Goal: Task Accomplishment & Management: Complete application form

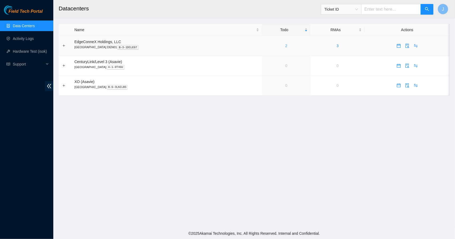
click at [285, 44] on link "2" at bounding box center [286, 46] width 2 height 4
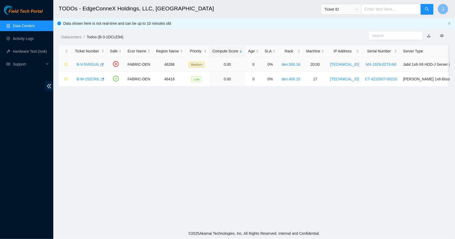
click at [95, 65] on link "B-V-5VKGUIL" at bounding box center [87, 64] width 23 height 4
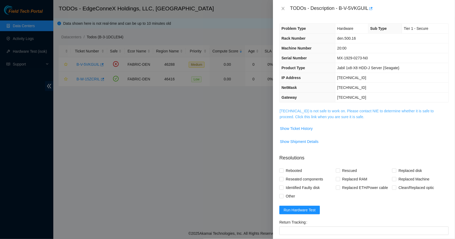
click at [300, 116] on link "[TECHNICAL_ID] is not safe to work on. Please contact NIE to determine whether …" at bounding box center [356, 114] width 154 height 10
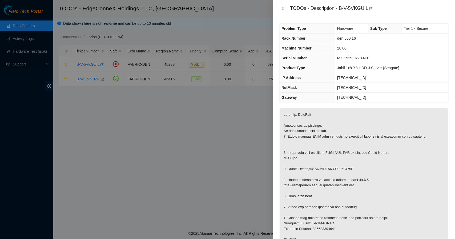
click at [283, 8] on icon "close" at bounding box center [282, 8] width 3 height 3
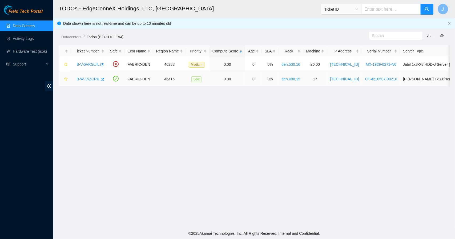
click at [89, 77] on link "B-W-15ZCRIL" at bounding box center [87, 79] width 23 height 4
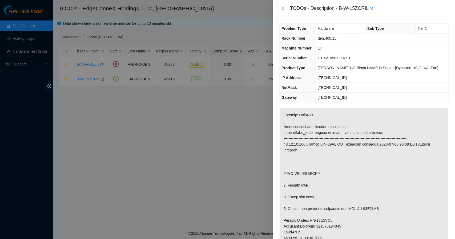
click at [285, 7] on button "Close" at bounding box center [282, 8] width 7 height 5
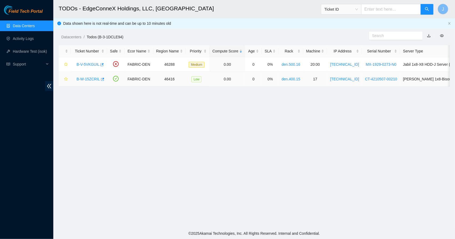
click at [81, 80] on link "B-W-15ZCRIL" at bounding box center [87, 79] width 23 height 4
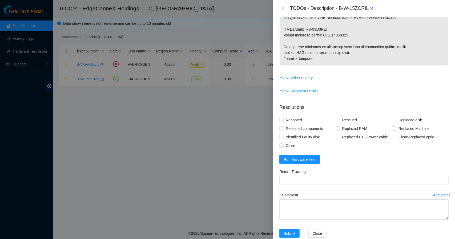
scroll to position [313, 0]
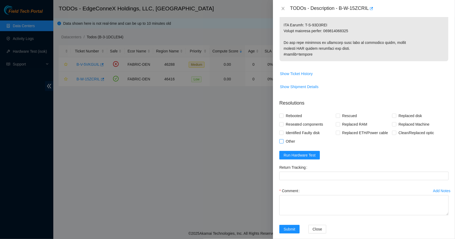
click at [282, 142] on input "Other" at bounding box center [281, 141] width 4 height 4
checkbox input "true"
drag, startPoint x: 349, startPoint y: 29, endPoint x: 324, endPoint y: 28, distance: 24.5
copy p "463470056749"
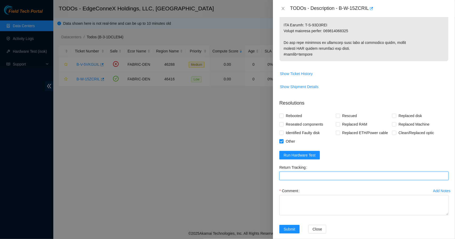
click at [311, 175] on Tracking "Return Tracking" at bounding box center [363, 176] width 169 height 9
paste Tracking "463470056749"
type Tracking "463470056749"
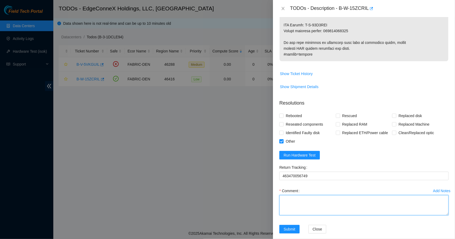
click at [307, 198] on textarea "Comment" at bounding box center [363, 205] width 169 height 20
type textarea "Replaced PSU with SN IAXD2523000923. Rebooted."
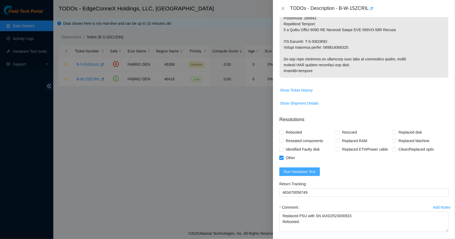
click at [306, 170] on span "Run Hardware Test" at bounding box center [299, 172] width 32 height 6
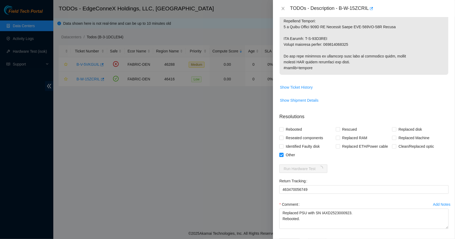
scroll to position [319, 0]
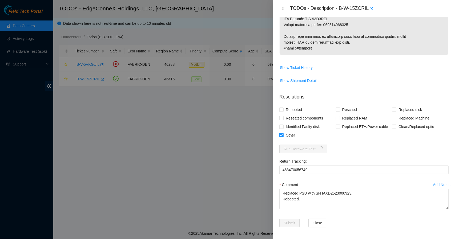
click at [390, 152] on form "Resolutions Rebooted Rescued Replaced disk Reseated components Replaced RAM Rep…" at bounding box center [363, 161] width 169 height 145
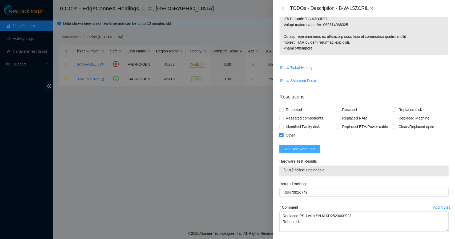
click at [313, 146] on span "Run Hardware Test" at bounding box center [299, 149] width 32 height 6
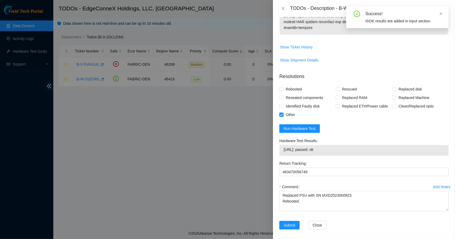
scroll to position [341, 0]
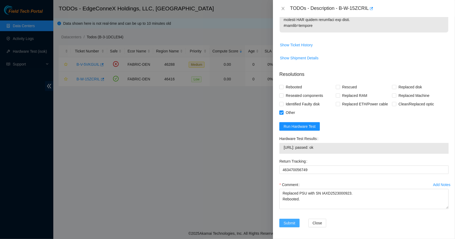
click at [289, 223] on span "Submit" at bounding box center [289, 223] width 12 height 6
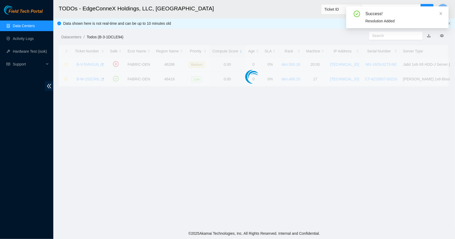
scroll to position [112, 0]
